Goal: Task Accomplishment & Management: Complete application form

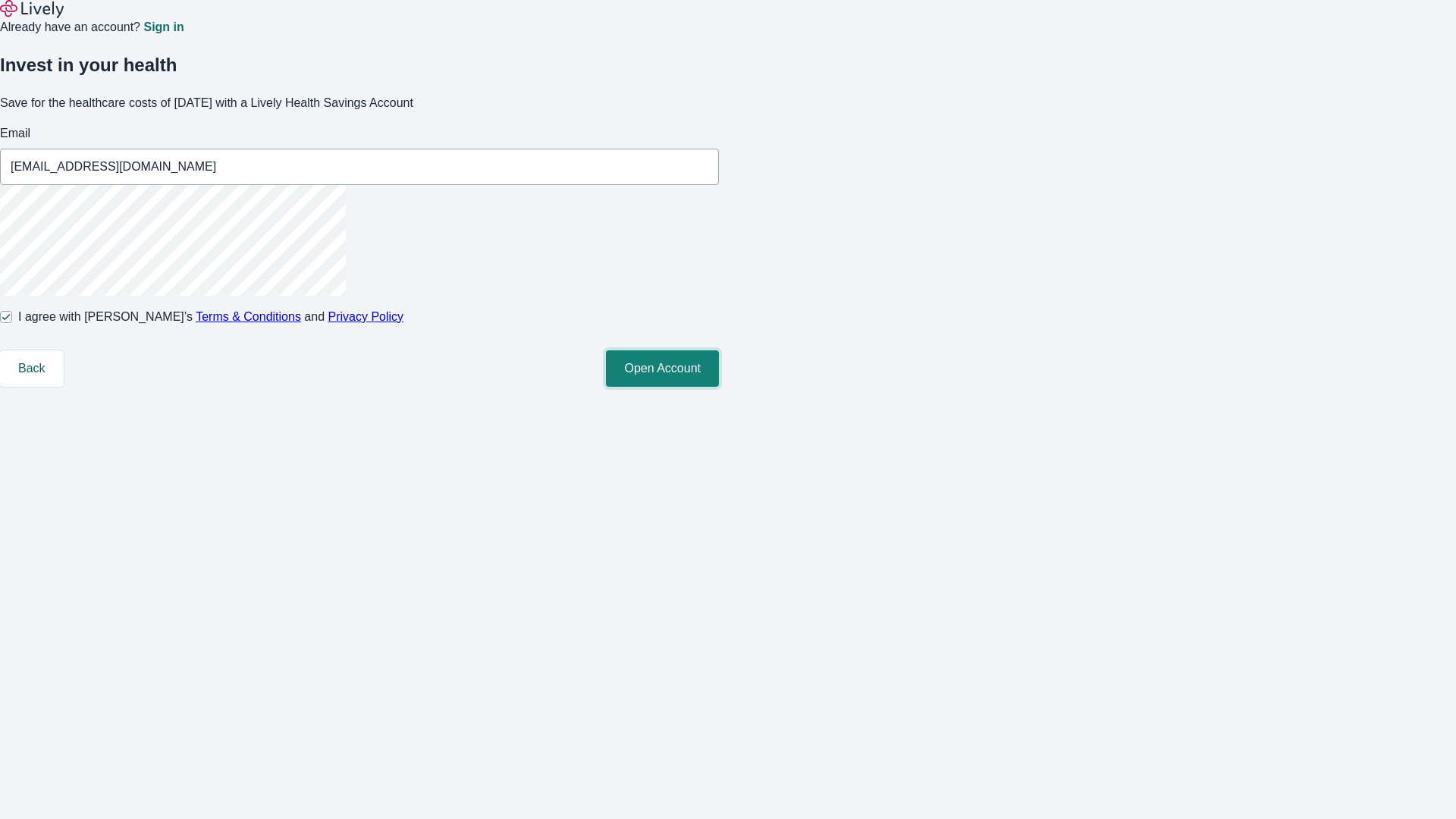
click at [719, 386] on button "Open Account" at bounding box center [662, 368] width 113 height 36
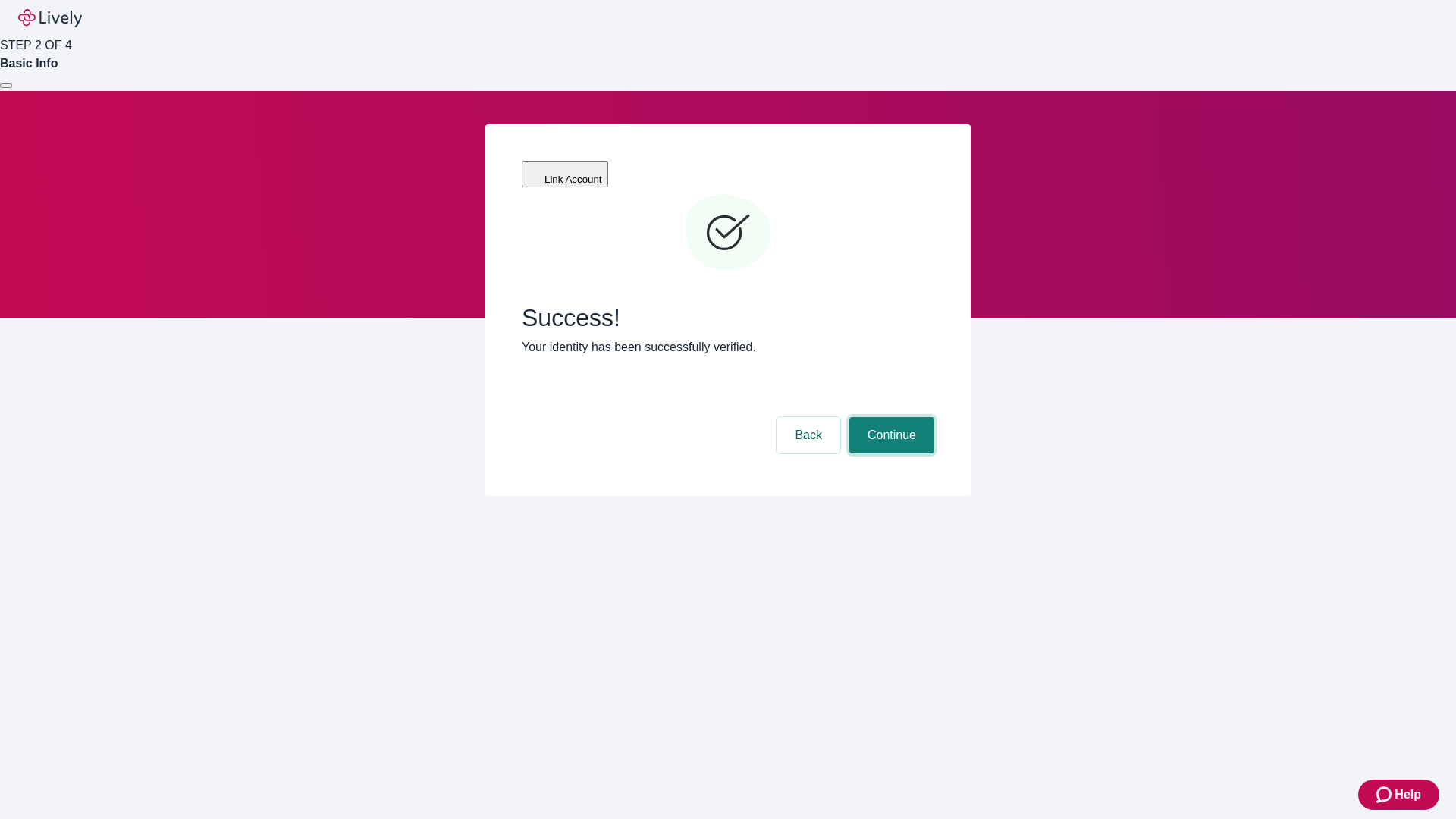
click at [889, 417] on button "Continue" at bounding box center [891, 435] width 85 height 36
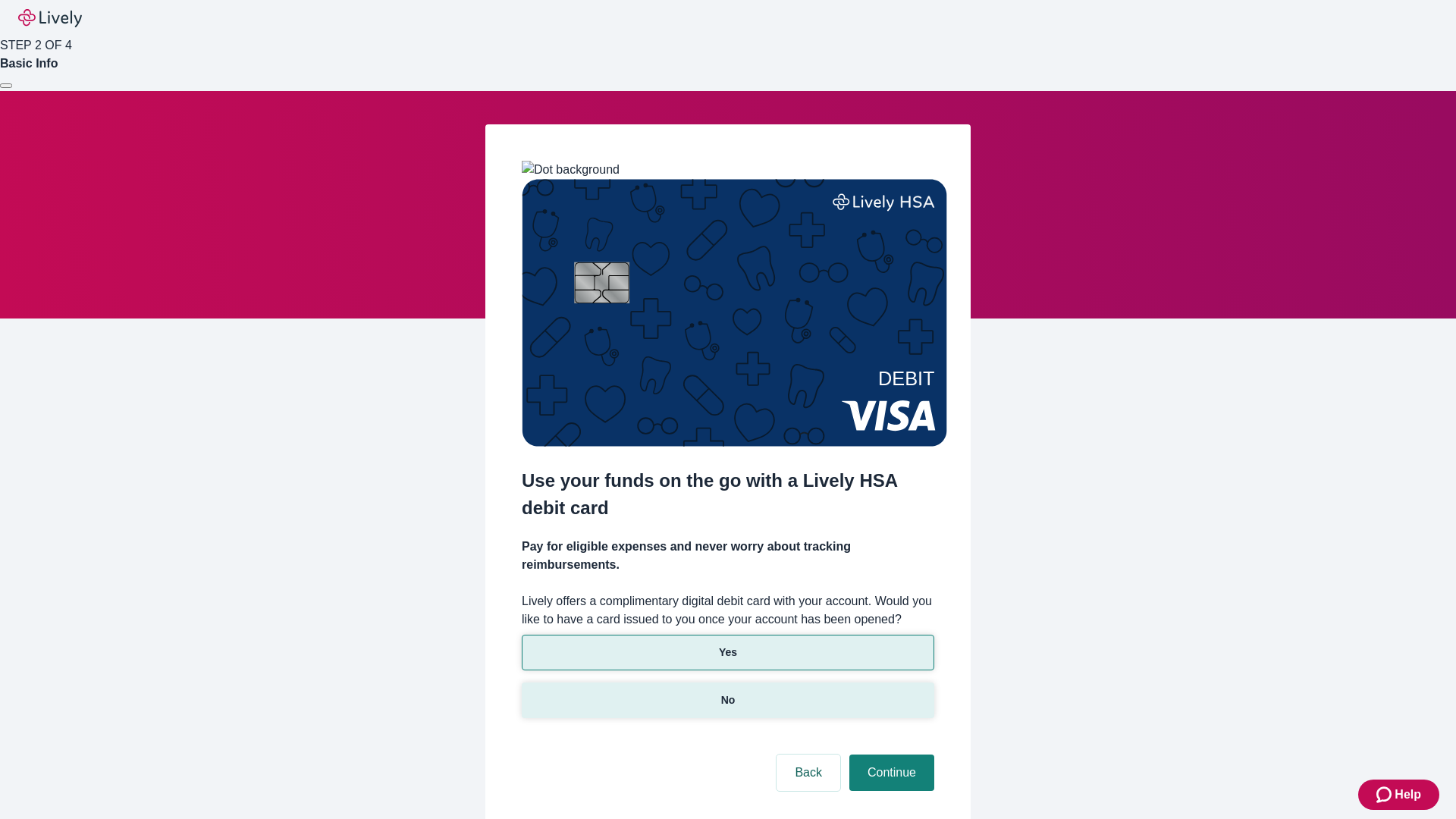
click at [727, 692] on p "No" at bounding box center [728, 700] width 14 height 16
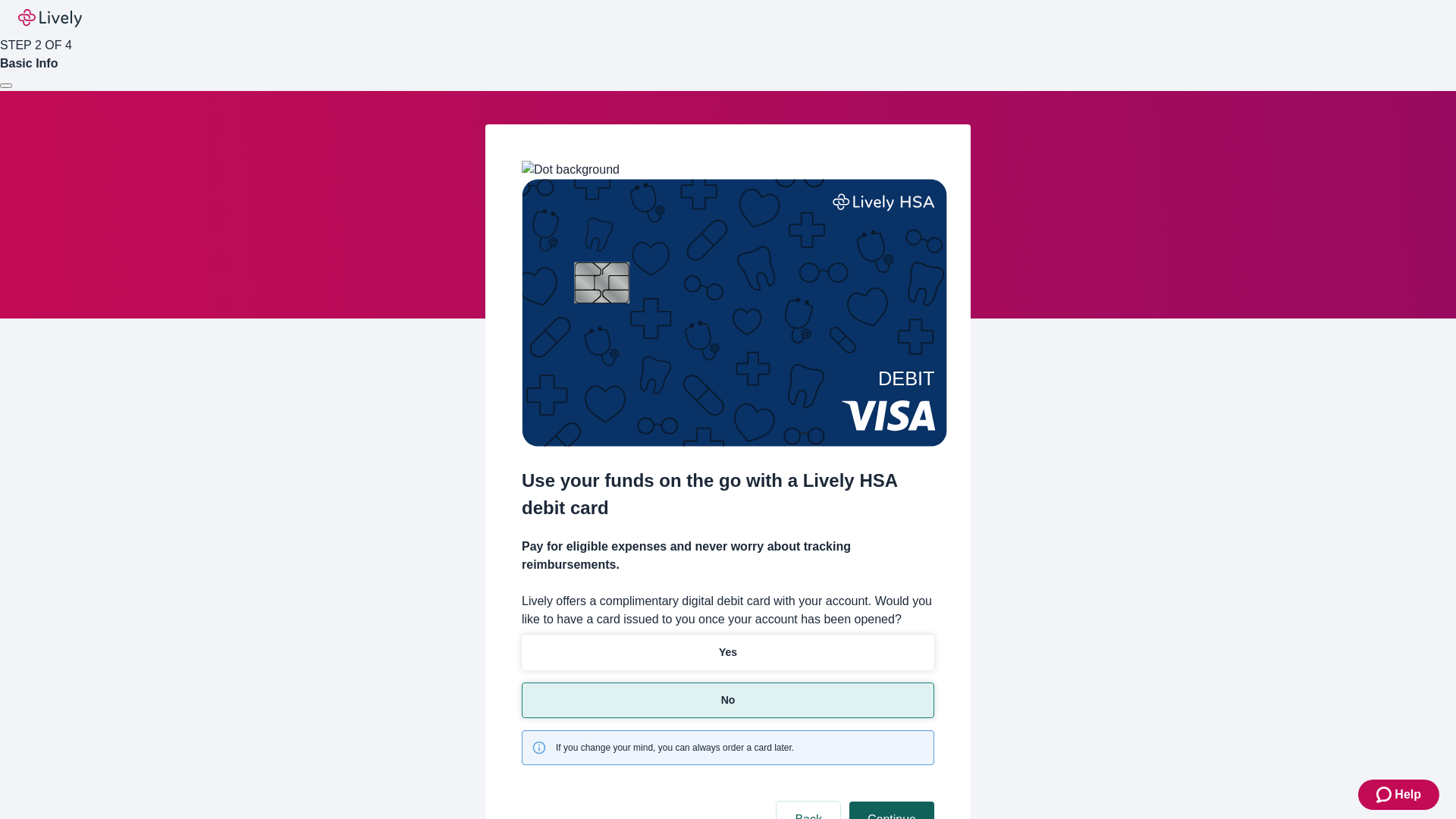
click at [889, 802] on button "Continue" at bounding box center [891, 820] width 85 height 36
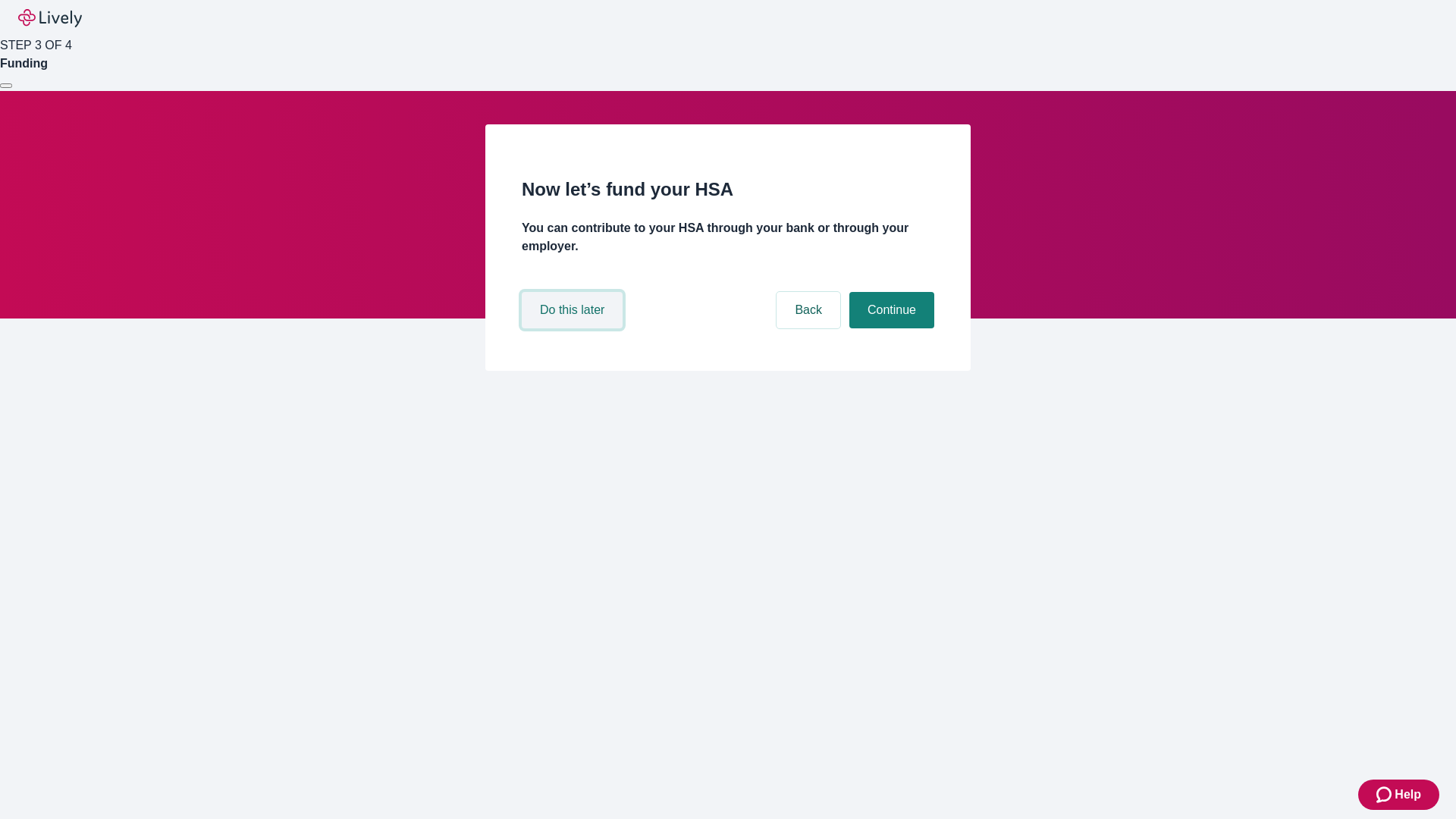
click at [574, 328] on button "Do this later" at bounding box center [572, 310] width 101 height 36
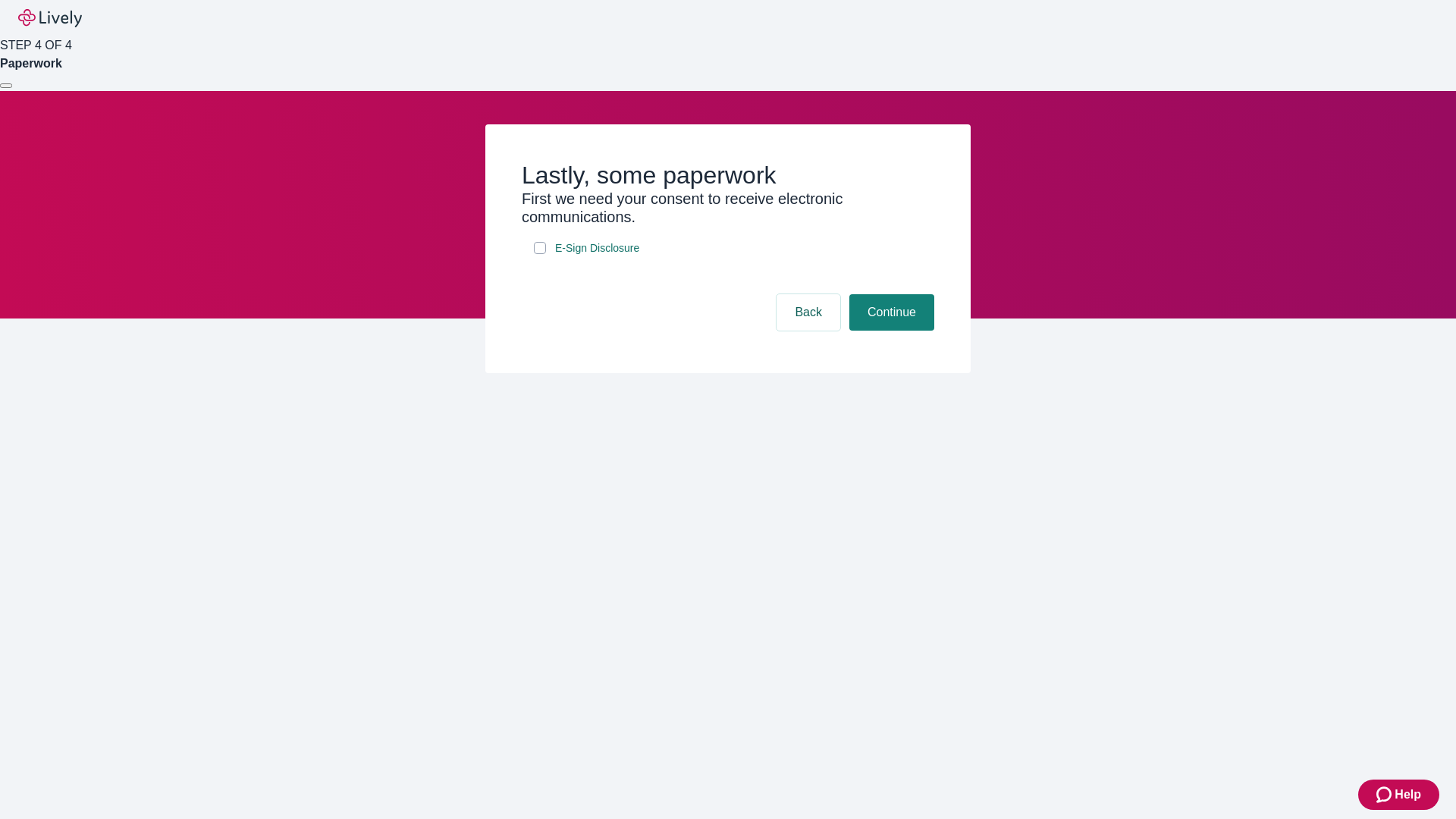
click at [540, 254] on input "E-Sign Disclosure" at bounding box center [539, 247] width 12 height 12
checkbox input "true"
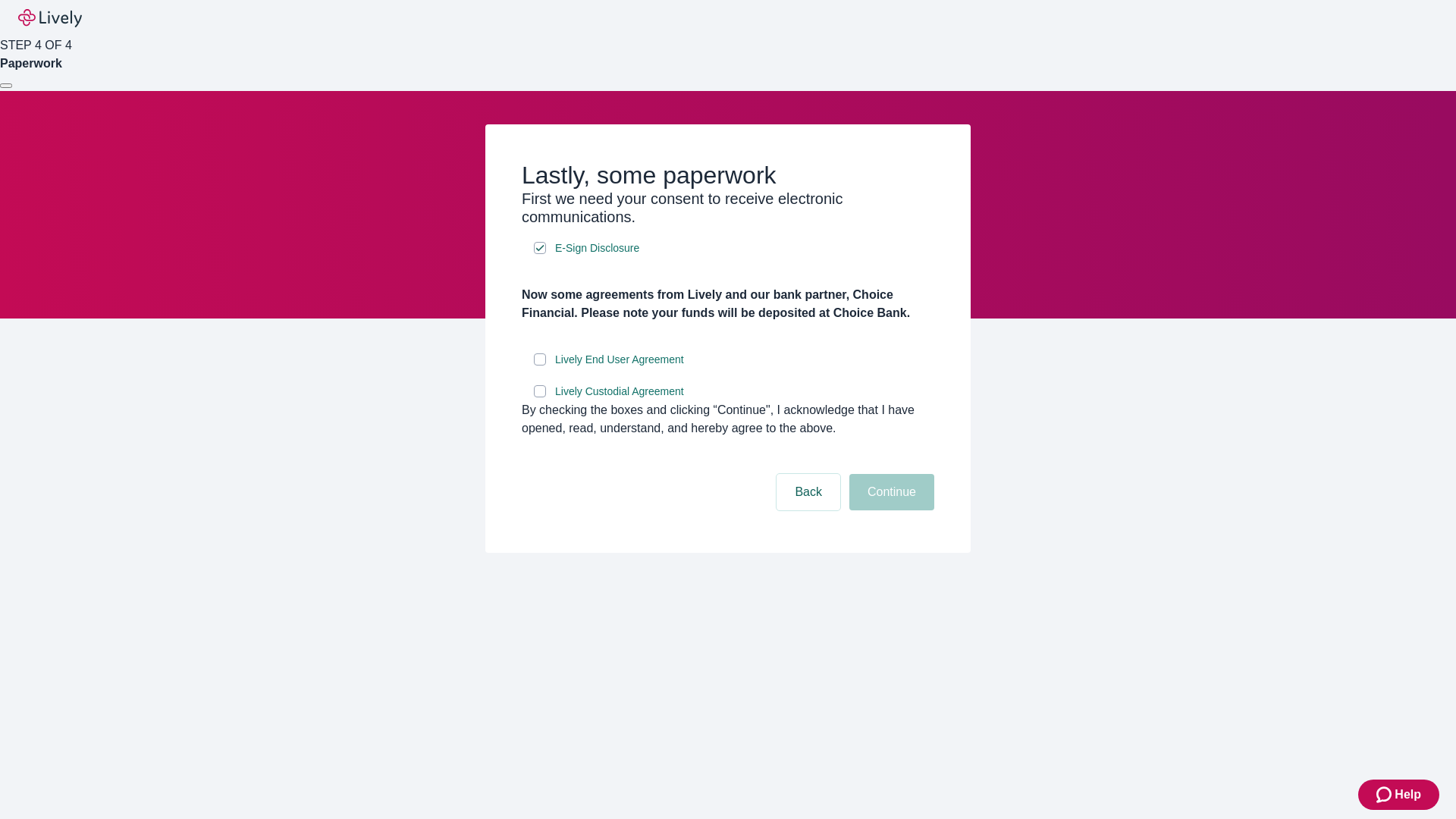
click at [540, 366] on input "Lively End User Agreement" at bounding box center [539, 359] width 12 height 12
checkbox input "true"
click at [540, 397] on input "Lively Custodial Agreement" at bounding box center [539, 391] width 12 height 12
checkbox input "true"
click at [889, 510] on button "Continue" at bounding box center [891, 492] width 85 height 36
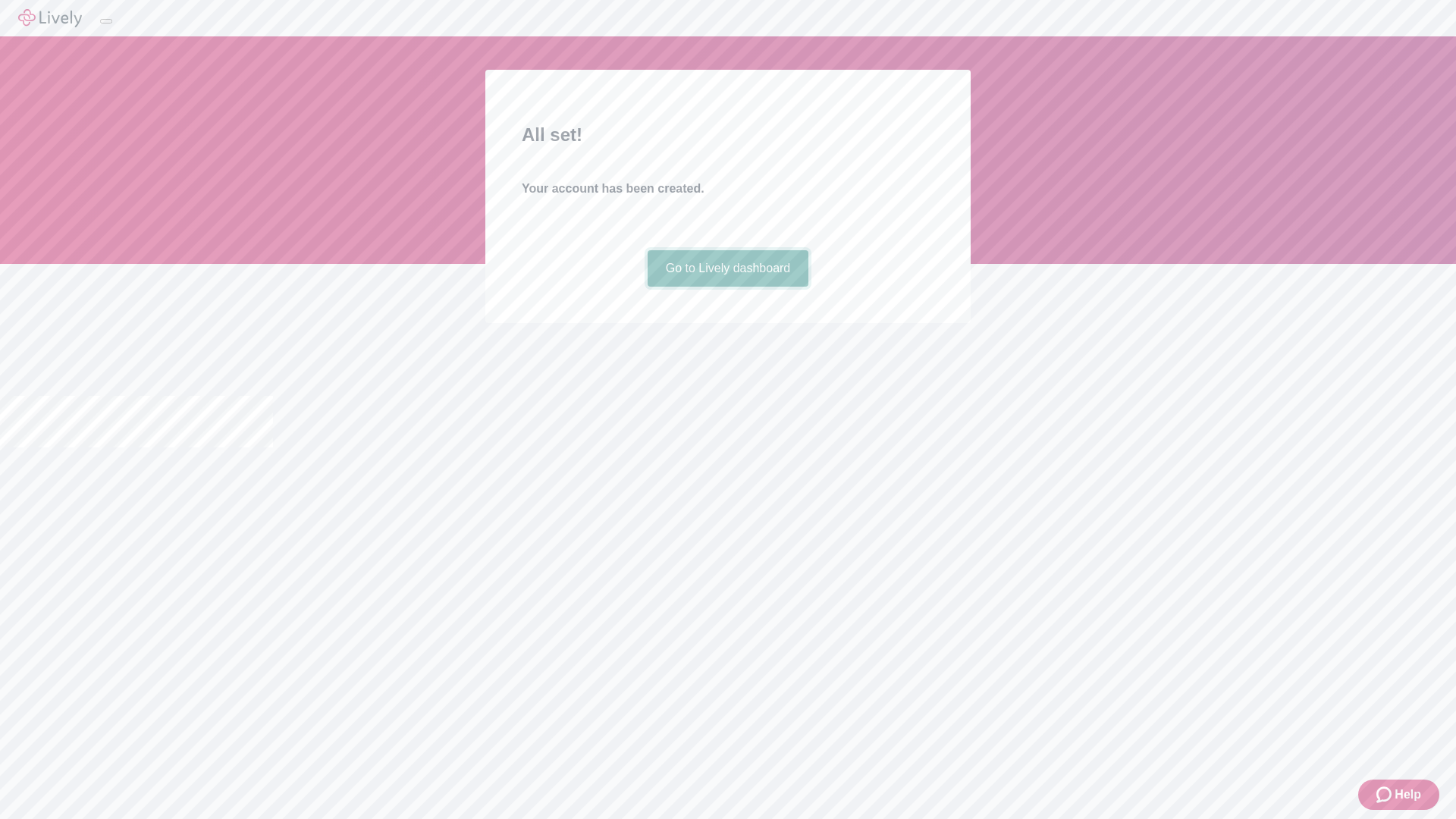
click at [727, 286] on link "Go to Lively dashboard" at bounding box center [728, 268] width 161 height 36
